Goal: Task Accomplishment & Management: Use online tool/utility

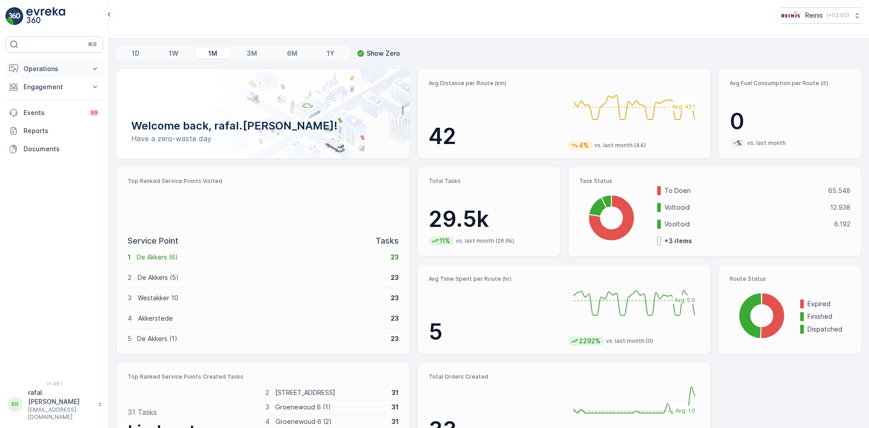
click at [38, 67] on p "Operations" at bounding box center [55, 68] width 62 height 9
click at [49, 109] on p "Routes & Tasks" at bounding box center [46, 109] width 47 height 9
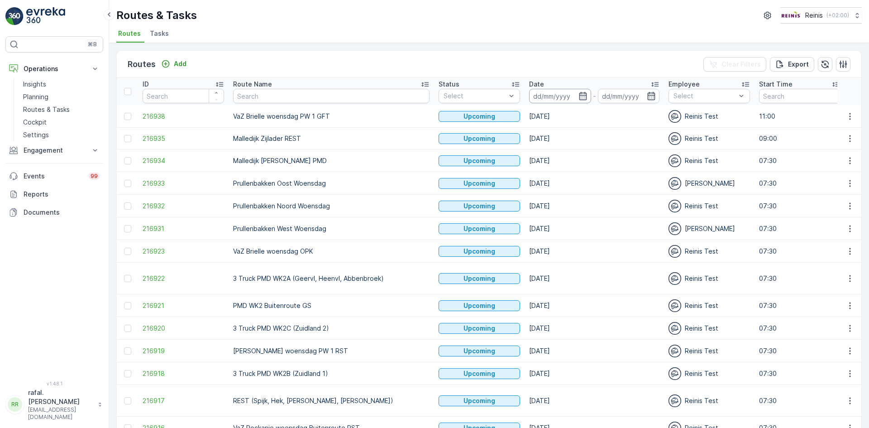
click at [529, 96] on input at bounding box center [560, 96] width 62 height 14
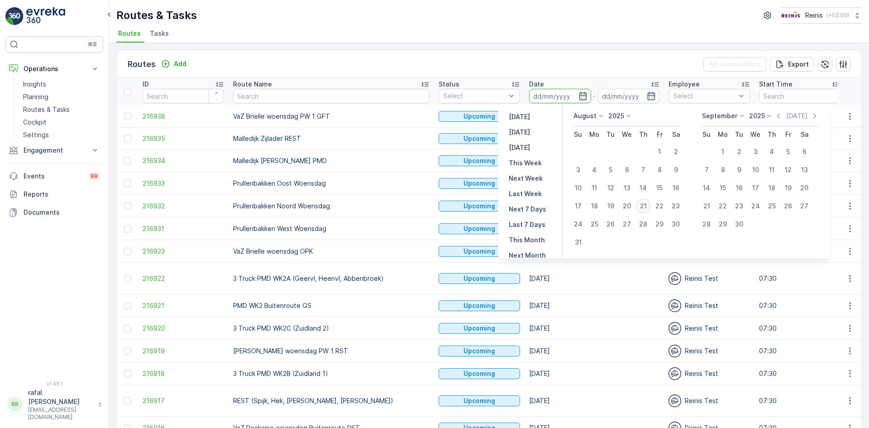
click at [644, 201] on div "21" at bounding box center [643, 206] width 14 height 14
type input "[DATE]"
click at [644, 201] on div "21" at bounding box center [643, 206] width 14 height 14
type input "[DATE]"
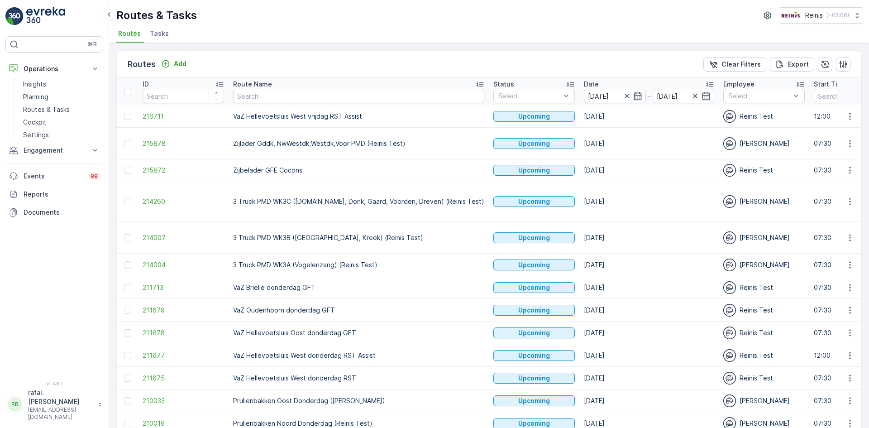
click at [475, 81] on icon at bounding box center [479, 84] width 9 height 9
